Goal: Participate in discussion: Share content

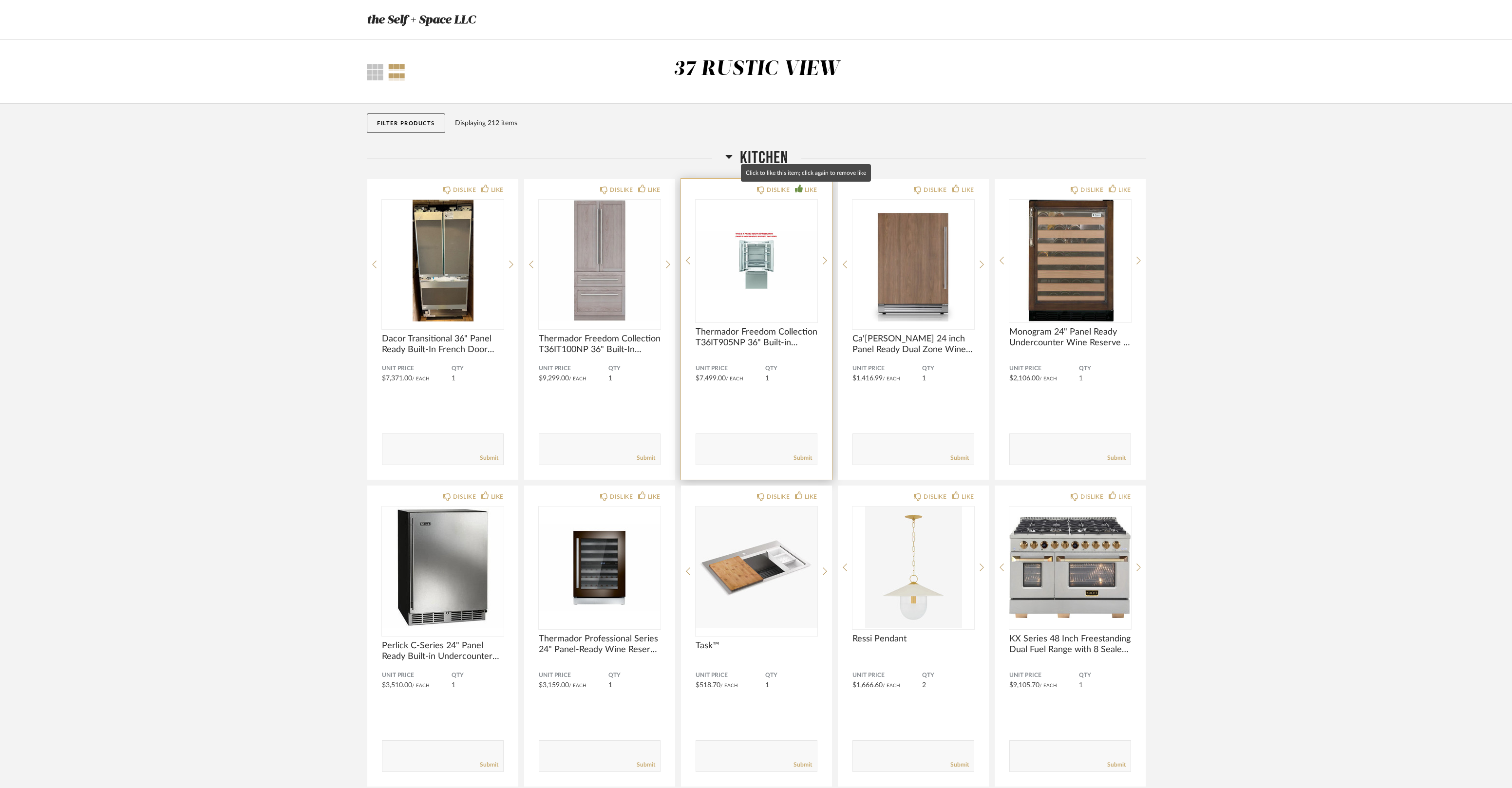
click at [805, 188] on div "LIKE" at bounding box center [810, 190] width 13 height 10
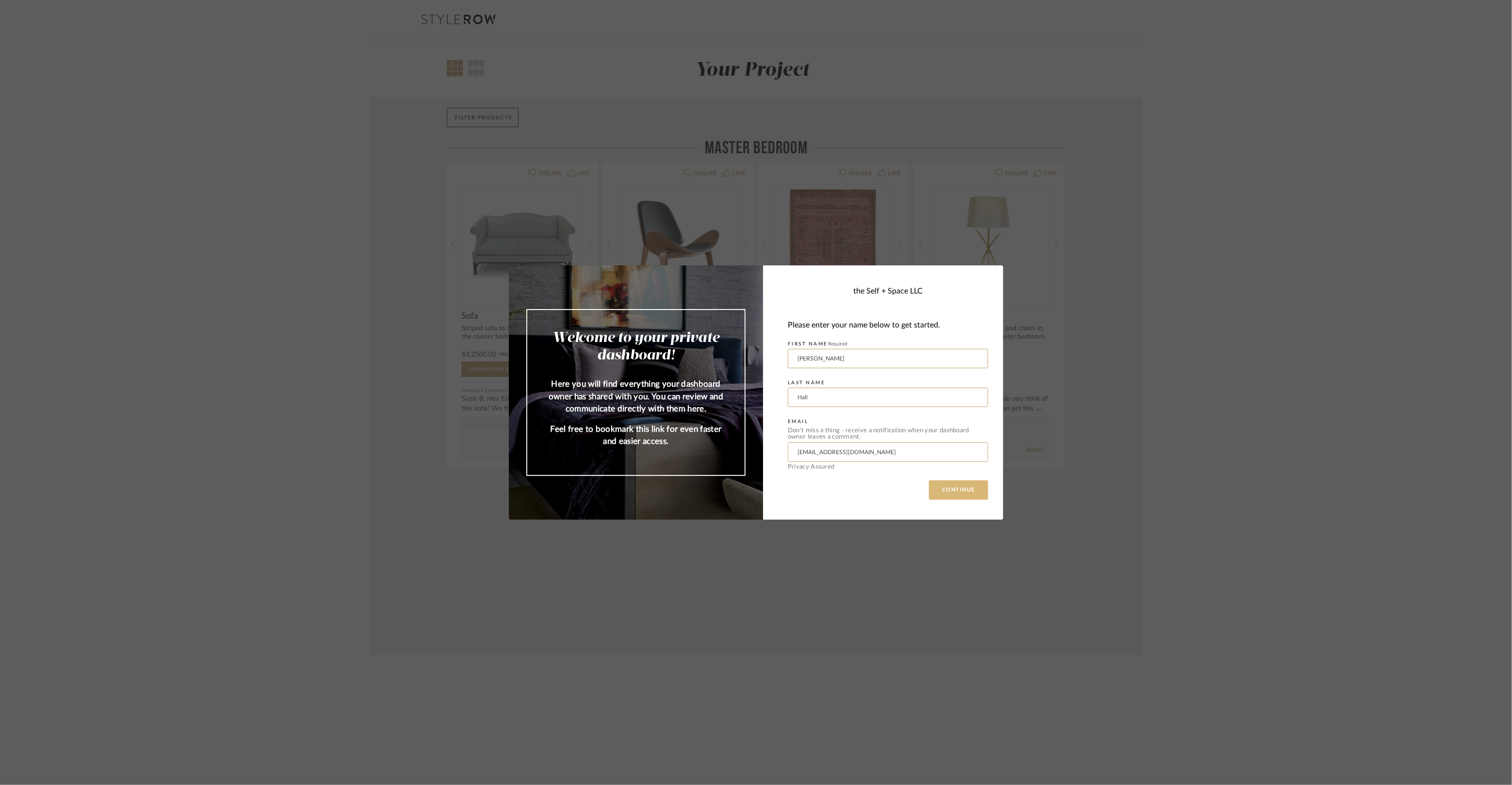
click at [970, 491] on button "CONTINUE" at bounding box center [958, 490] width 59 height 19
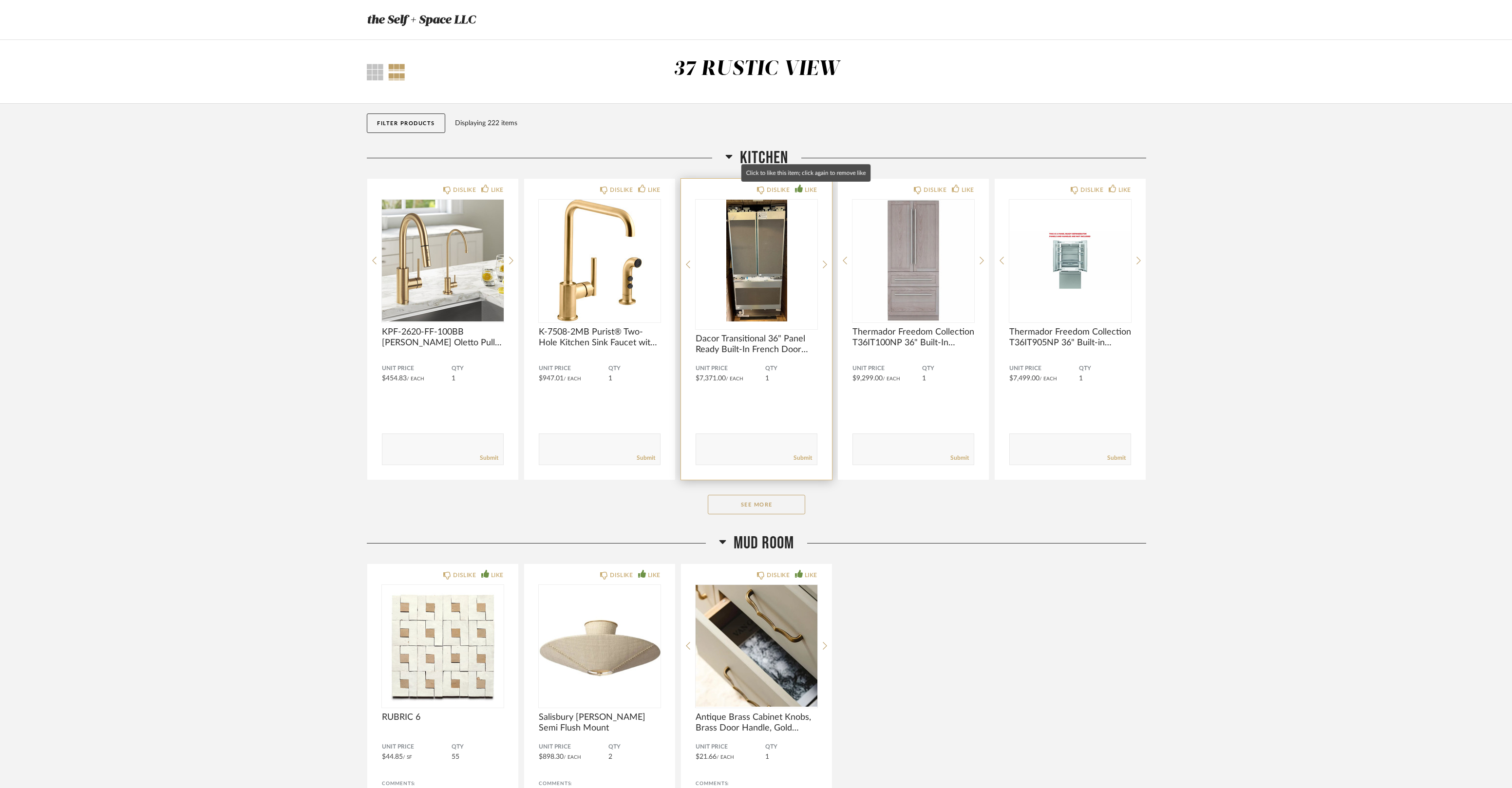
click at [808, 191] on div "LIKE" at bounding box center [810, 190] width 13 height 10
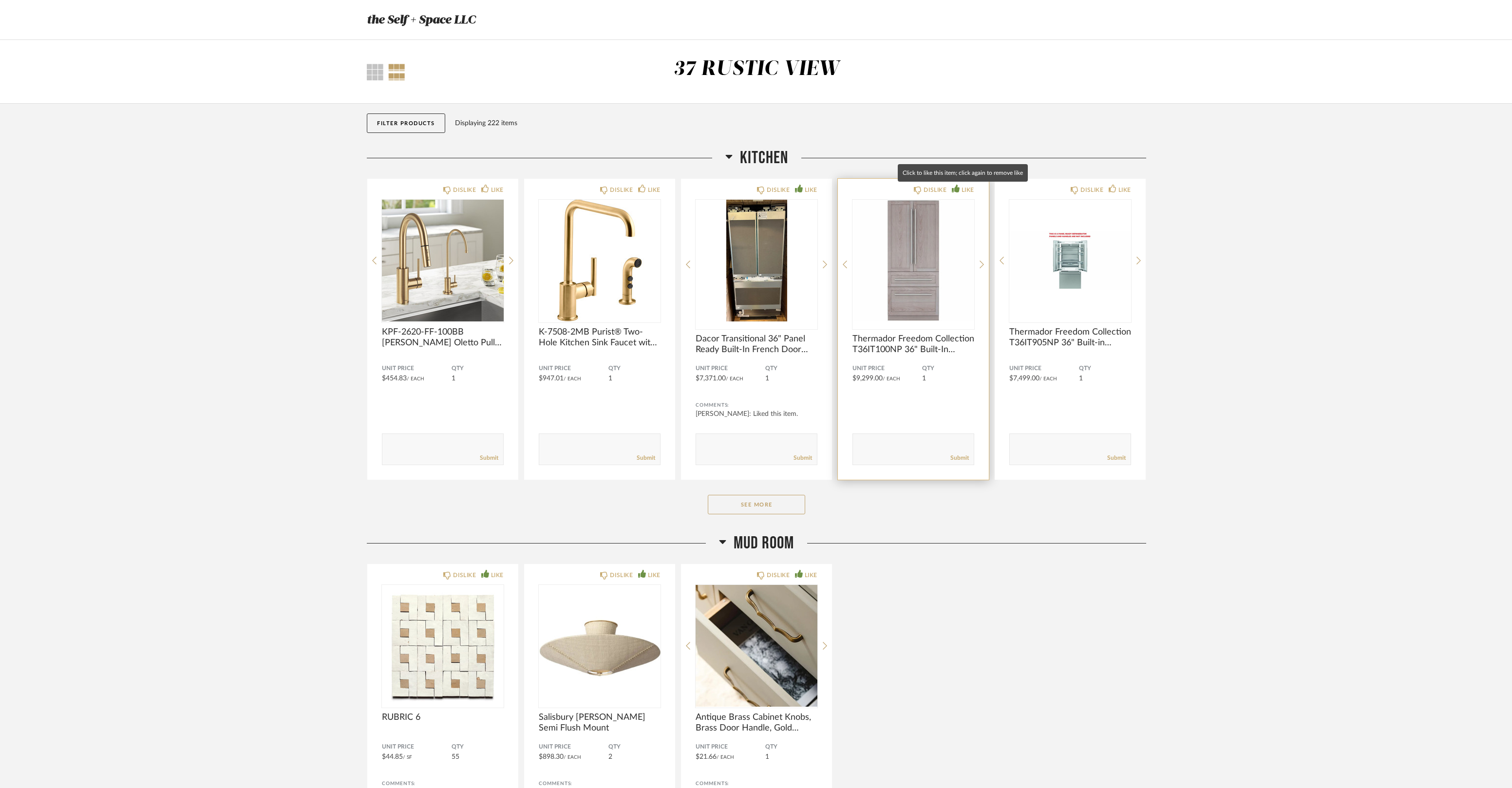
click at [962, 189] on div "LIKE" at bounding box center [968, 190] width 13 height 10
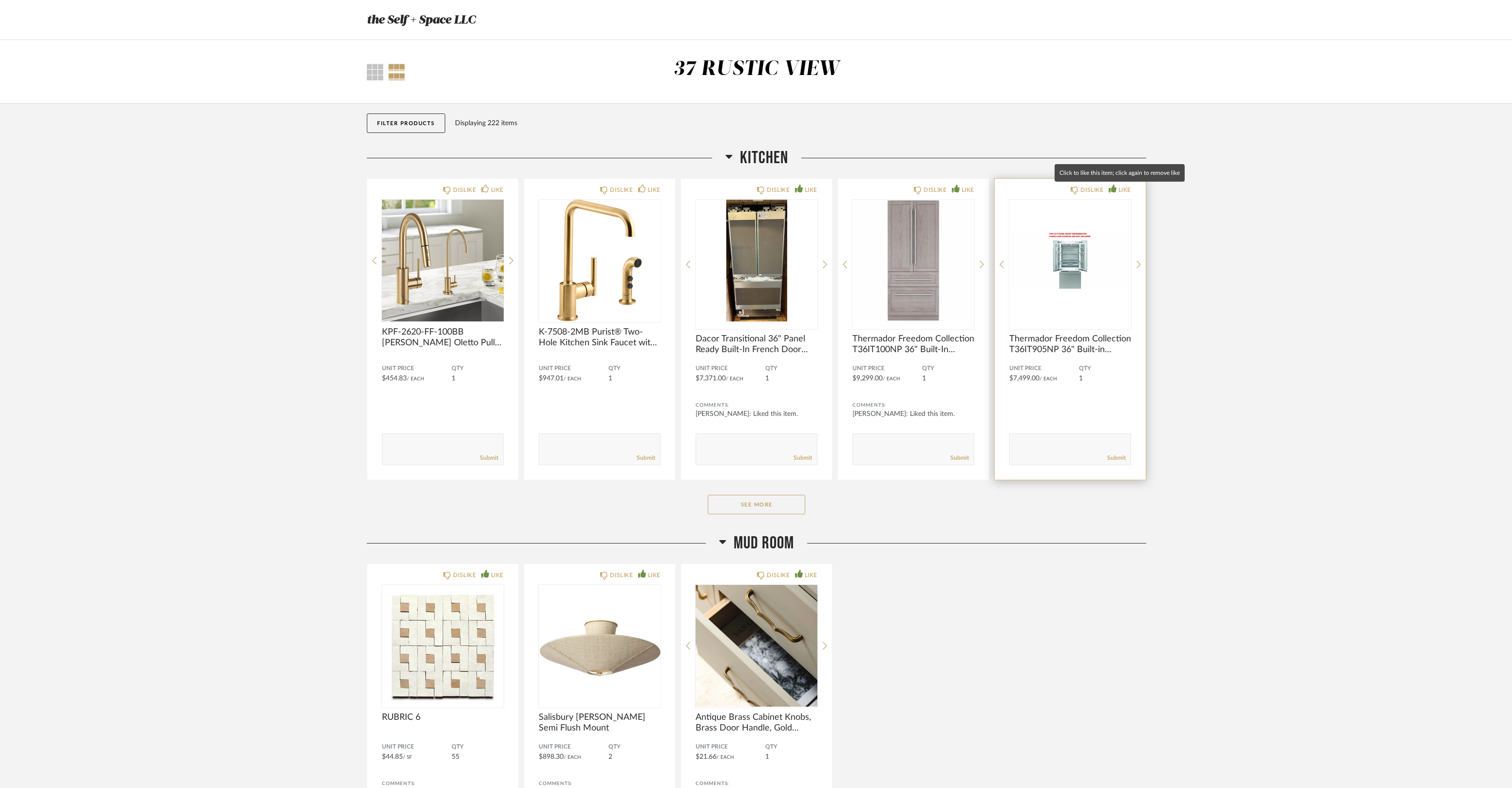
click at [1123, 190] on div "LIKE" at bounding box center [1124, 190] width 13 height 10
click at [747, 504] on button "See More" at bounding box center [757, 504] width 97 height 19
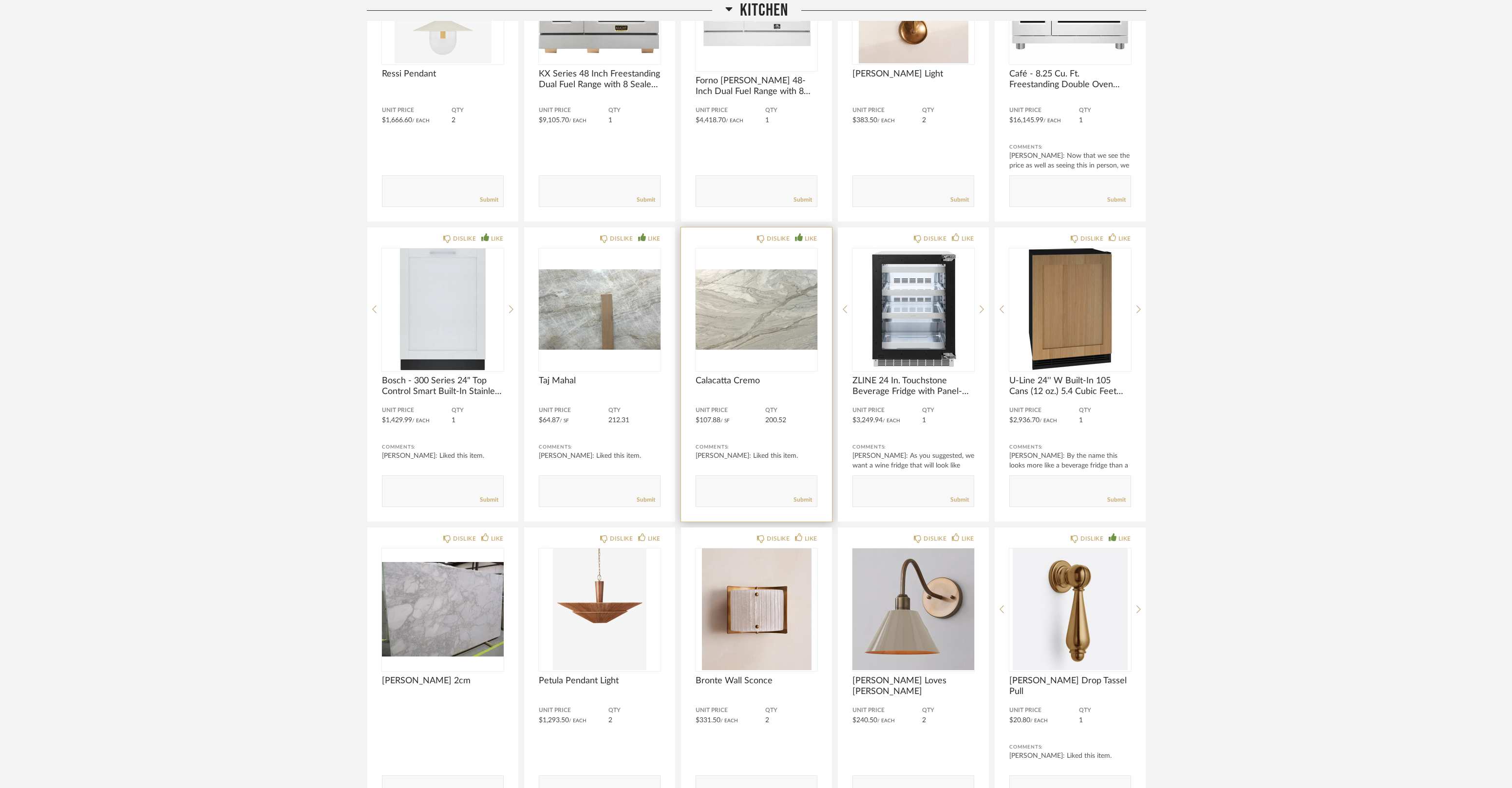
scroll to position [1137, 0]
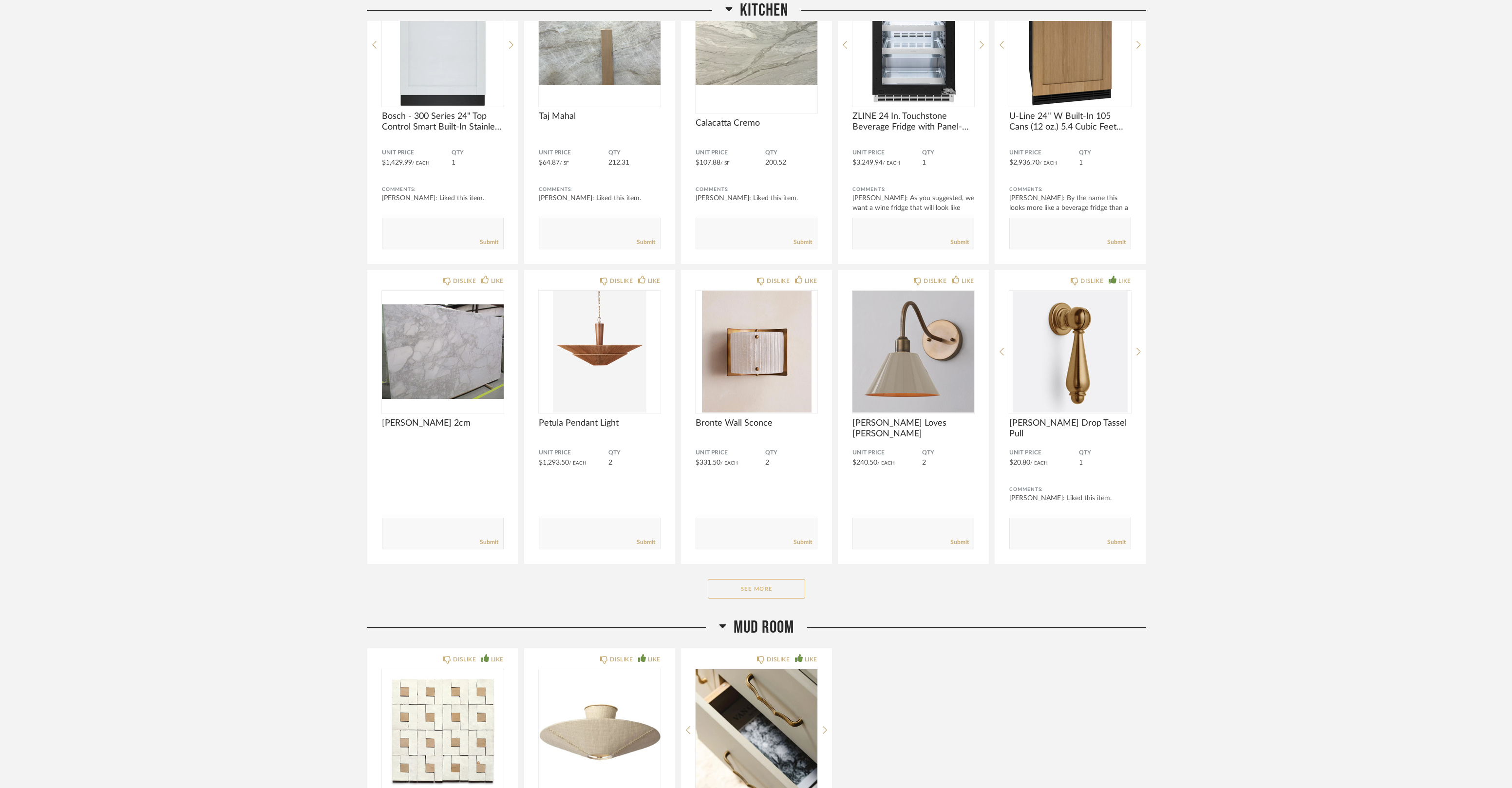
click at [759, 585] on button "See More" at bounding box center [757, 589] width 97 height 19
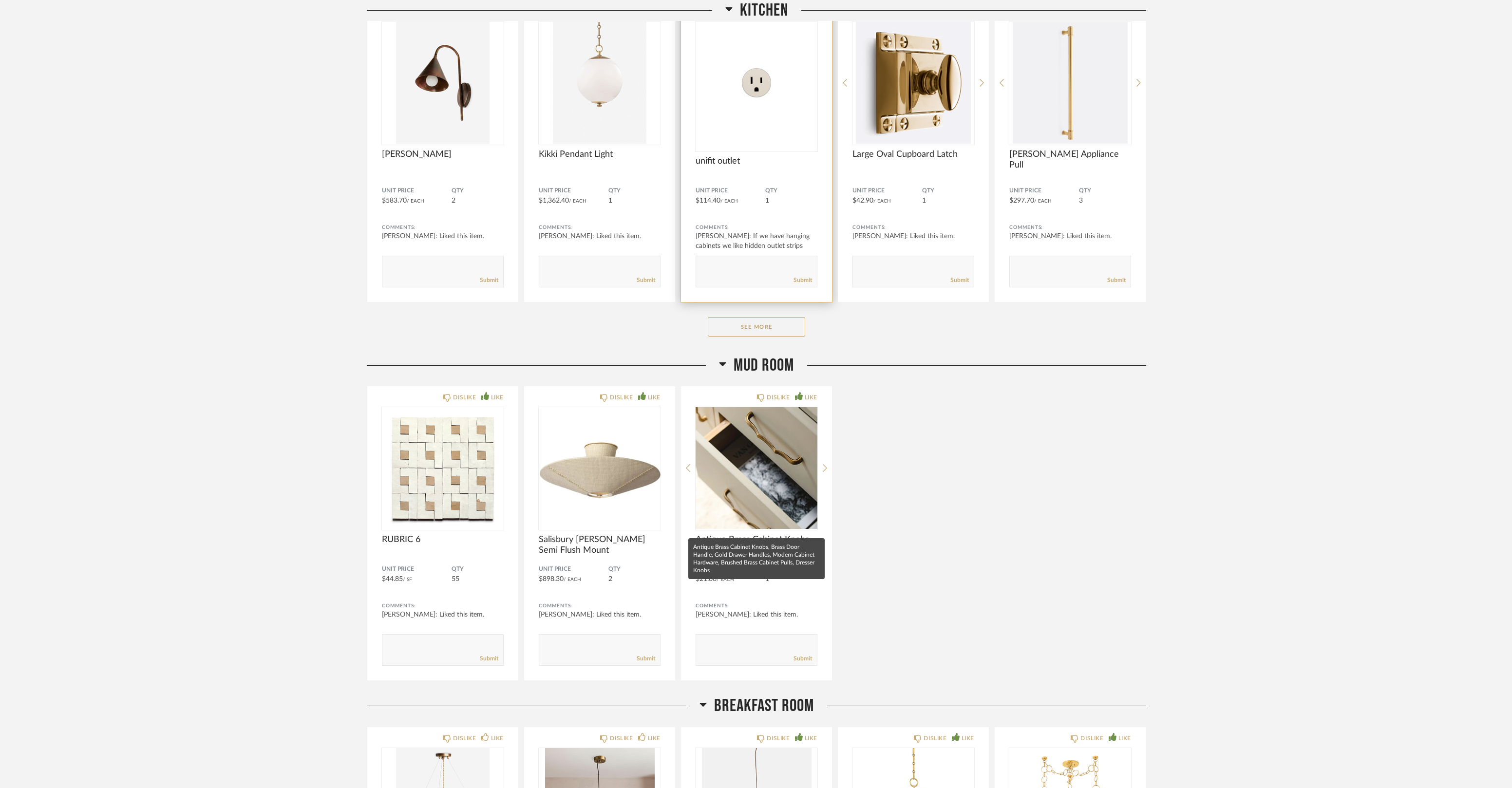
scroll to position [2653, 0]
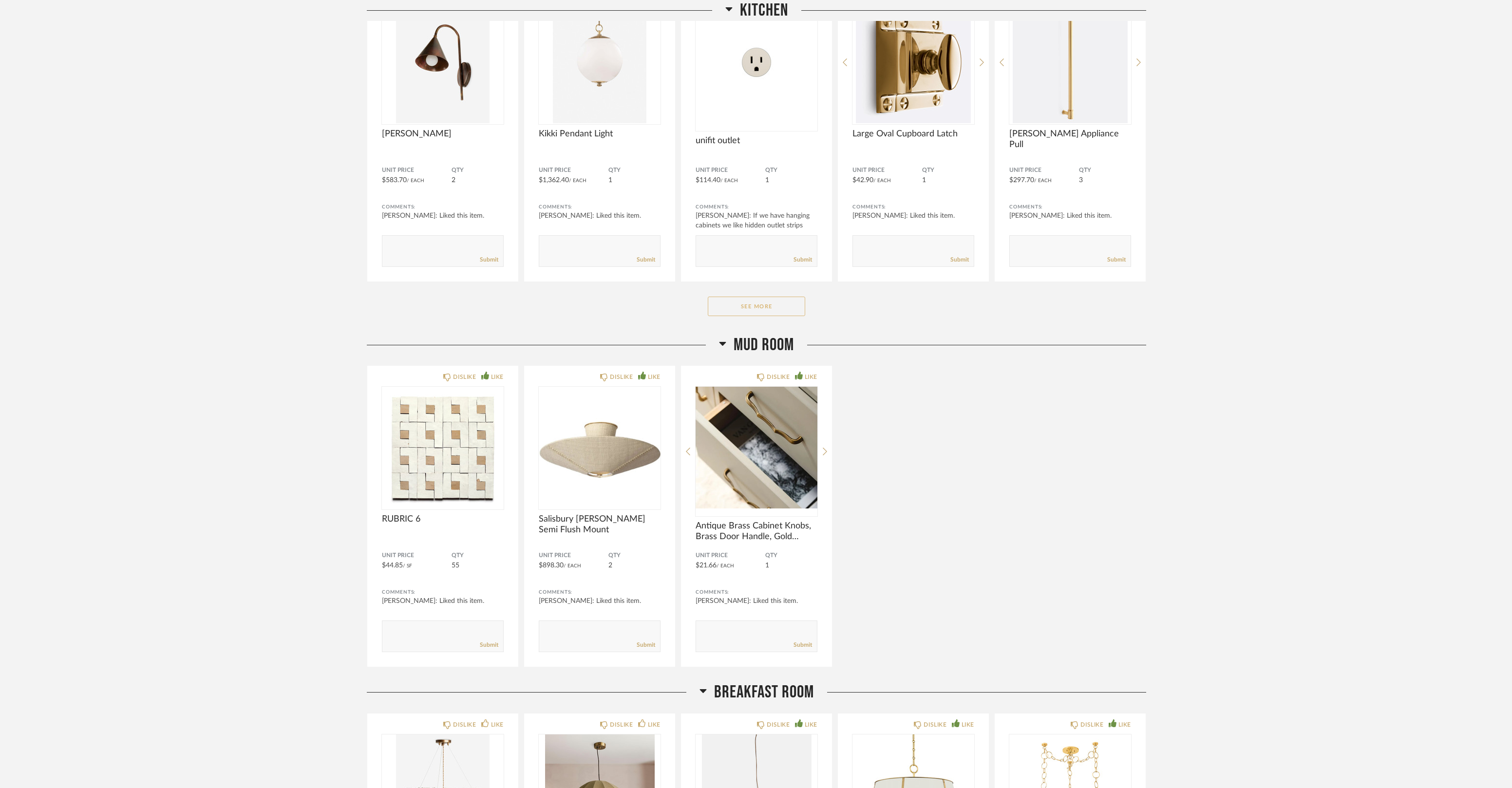
click at [762, 300] on button "See More" at bounding box center [757, 306] width 97 height 19
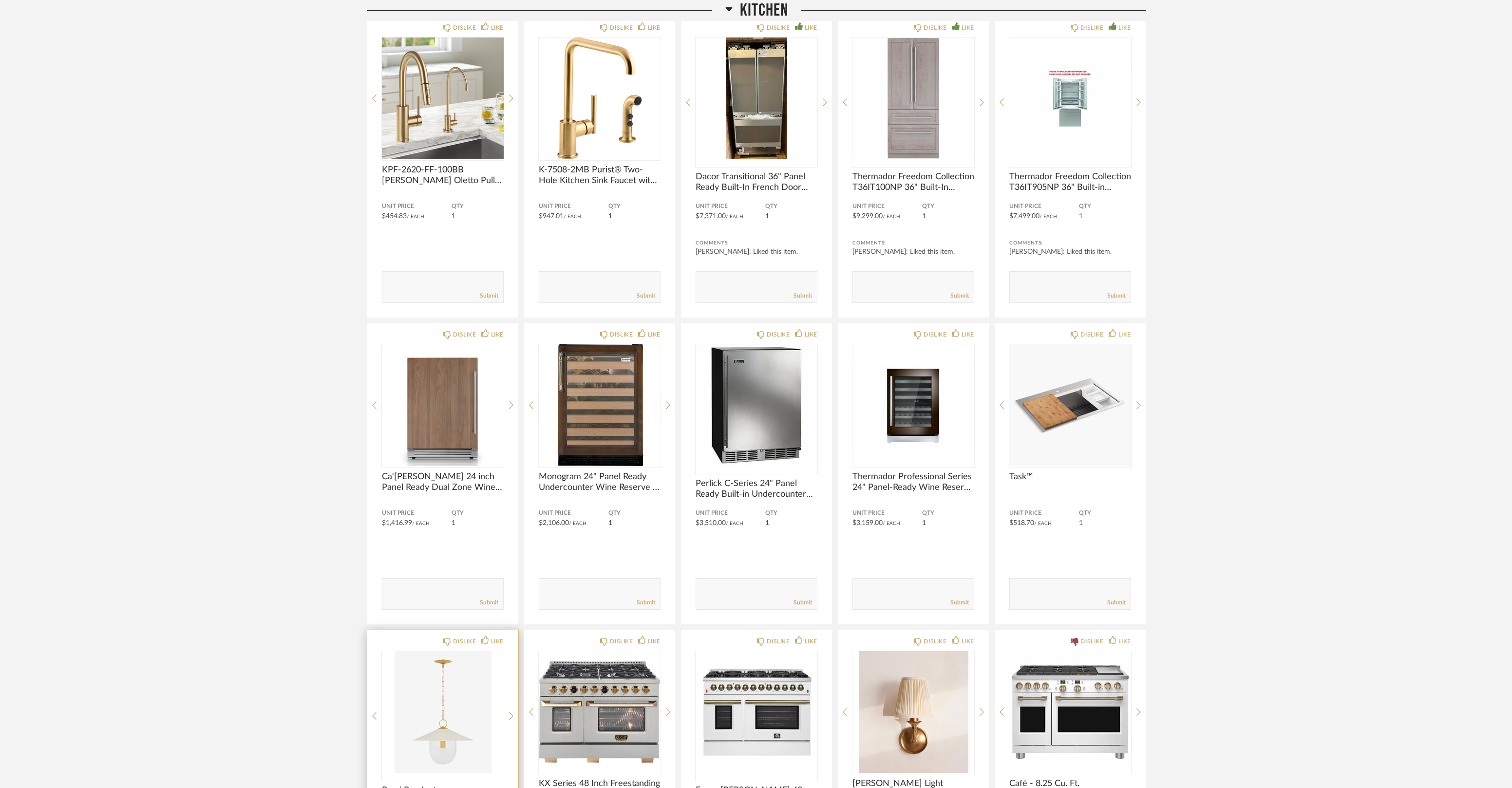
scroll to position [0, 0]
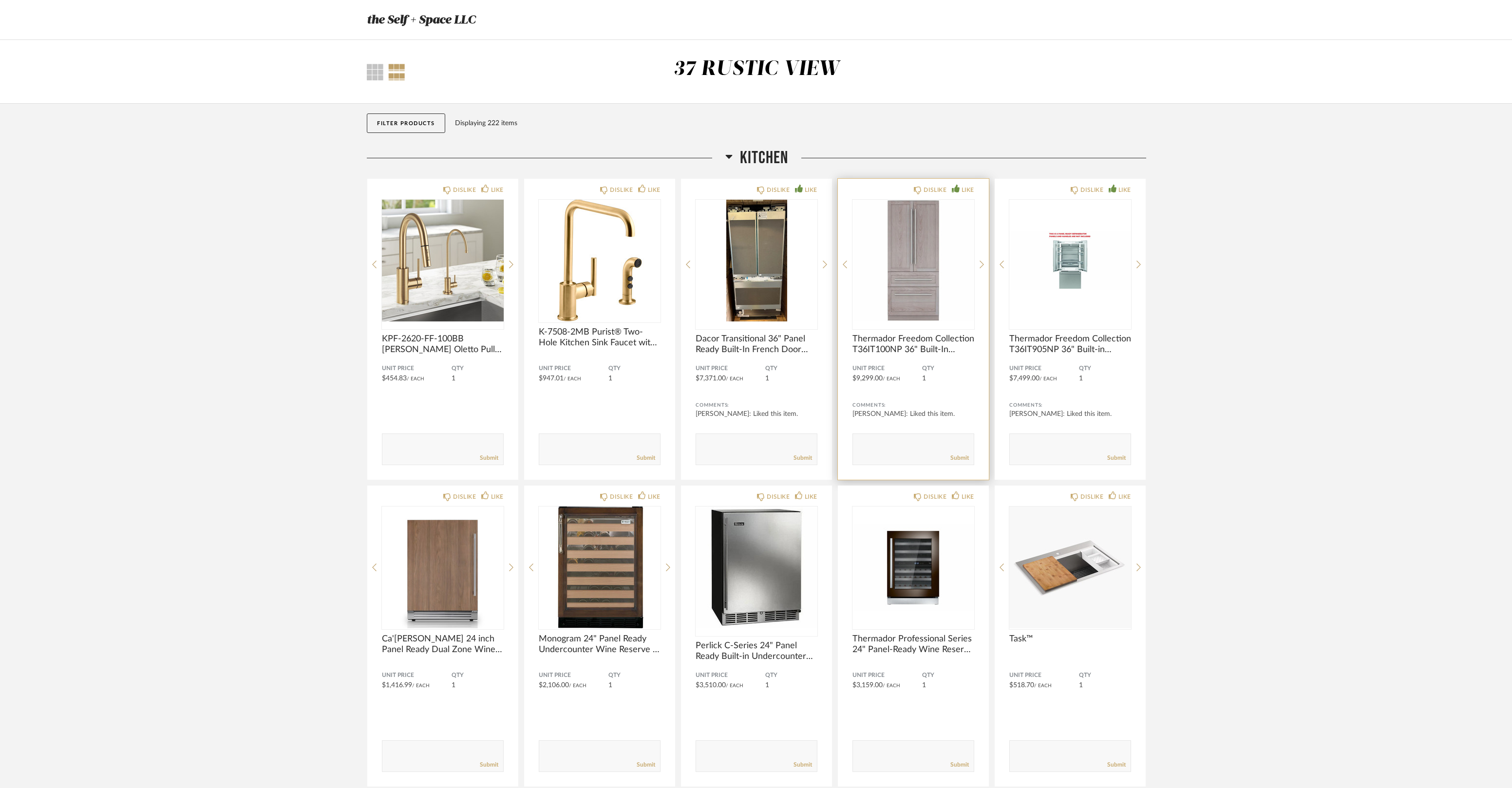
click at [903, 437] on form "Submit" at bounding box center [912, 449] width 121 height 32
click at [903, 443] on textarea at bounding box center [913, 445] width 120 height 14
paste textarea "Bosch Benchmark B36IT905NP 36 Inch Built-In French Door Smart Panel Ready"
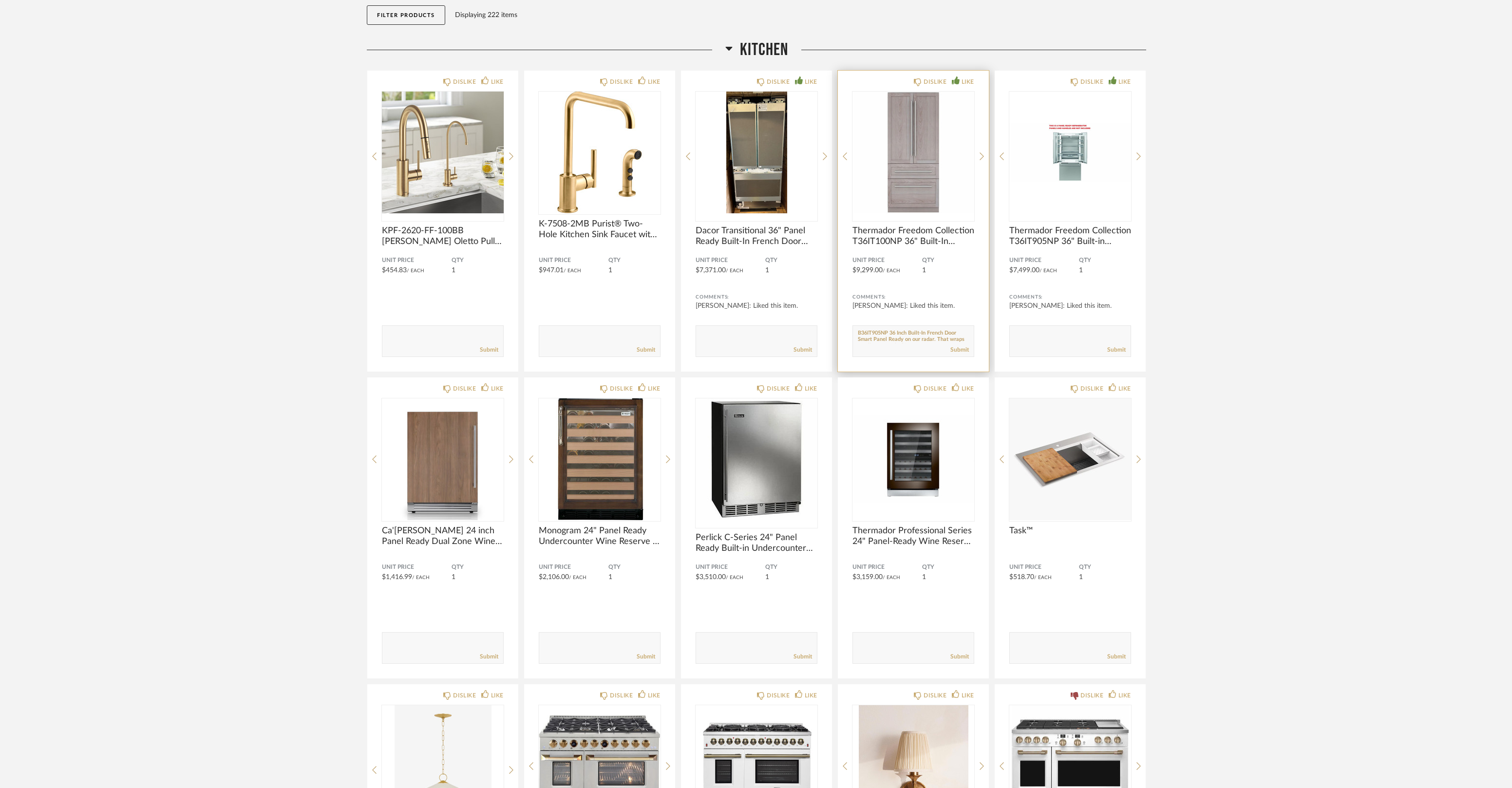
scroll to position [13, 0]
click at [939, 334] on textarea at bounding box center [913, 337] width 120 height 14
drag, startPoint x: 928, startPoint y: 341, endPoint x: 936, endPoint y: 351, distance: 12.8
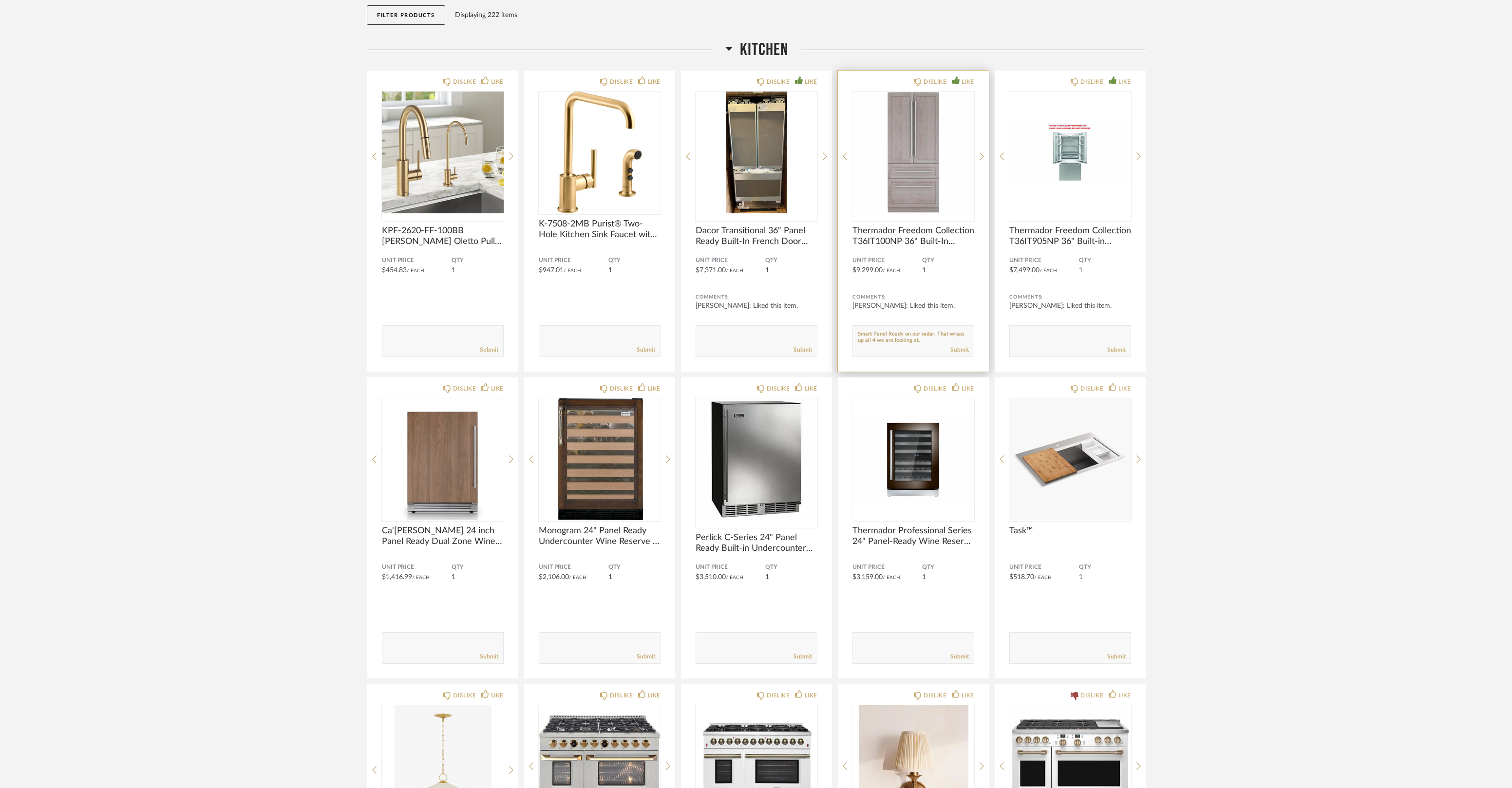
click at [936, 351] on form "Submit" at bounding box center [912, 341] width 121 height 32
drag, startPoint x: 936, startPoint y: 331, endPoint x: 940, endPoint y: 341, distance: 10.8
click at [940, 341] on textarea at bounding box center [913, 337] width 120 height 14
type textarea "We also have the Bosch Benchmark B36IT905NP 36 Inch Built-In French Door Smart …"
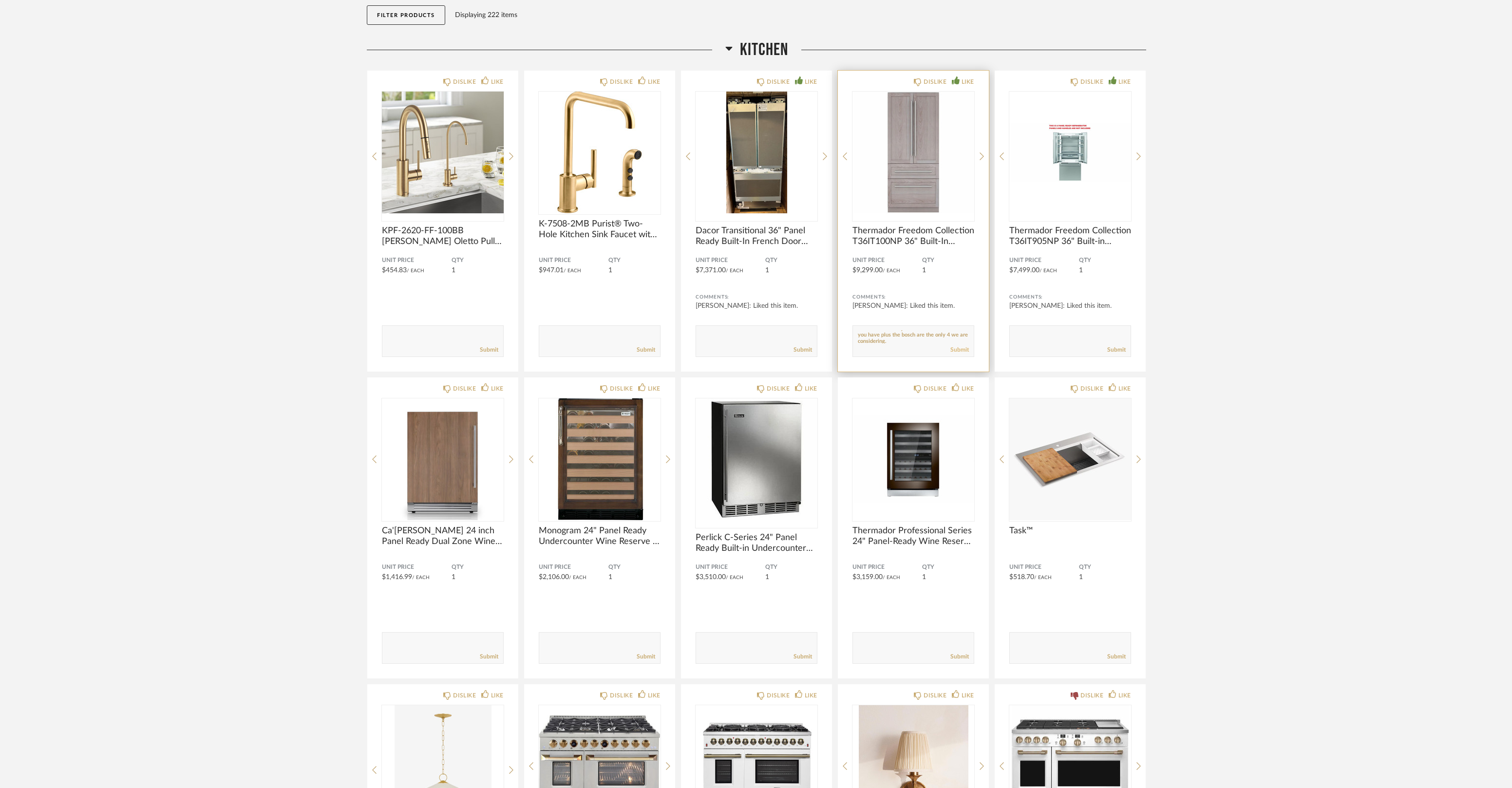
click at [967, 350] on link "Submit" at bounding box center [959, 350] width 18 height 9
